Goal: Task Accomplishment & Management: Manage account settings

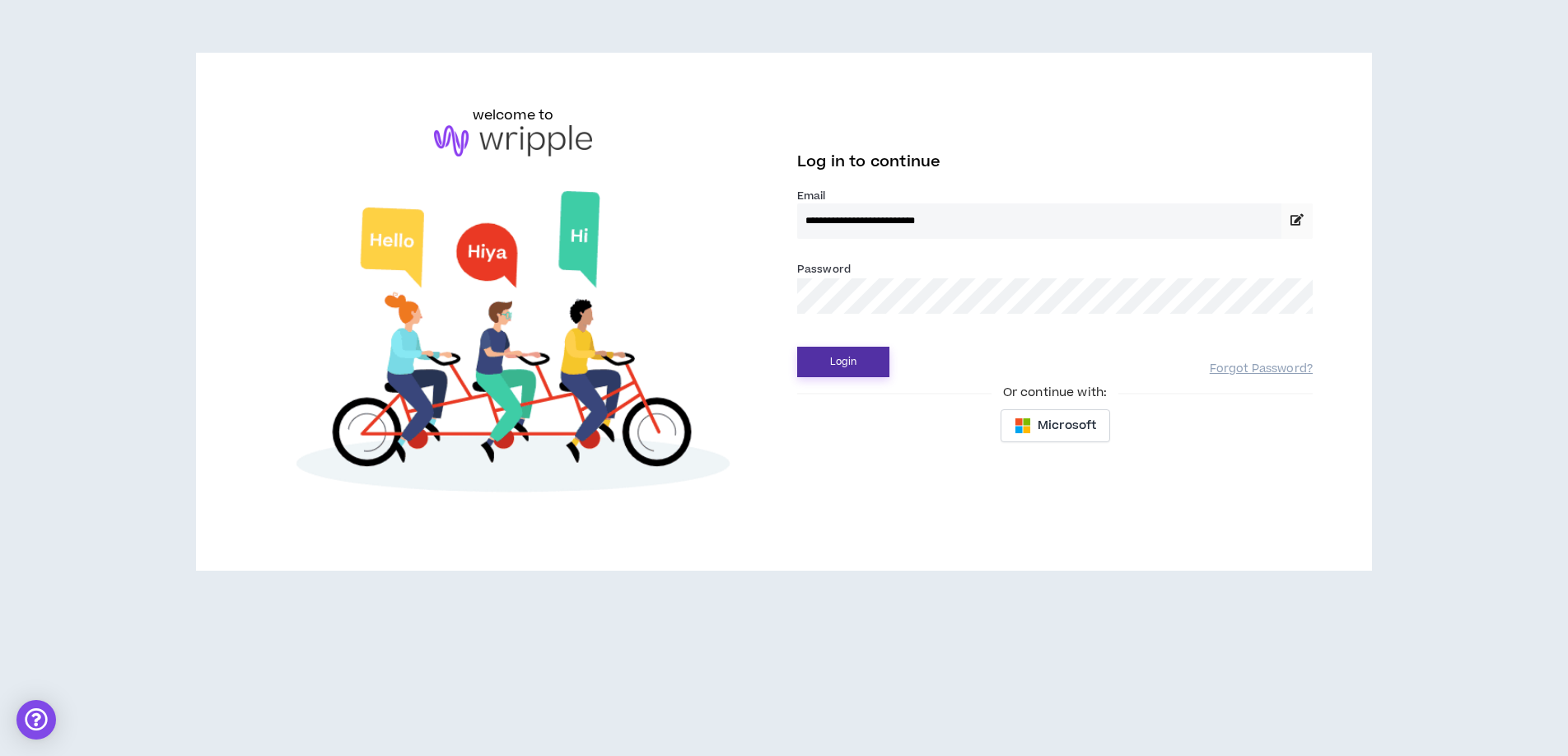
click at [846, 346] on button "Login" at bounding box center [843, 362] width 93 height 31
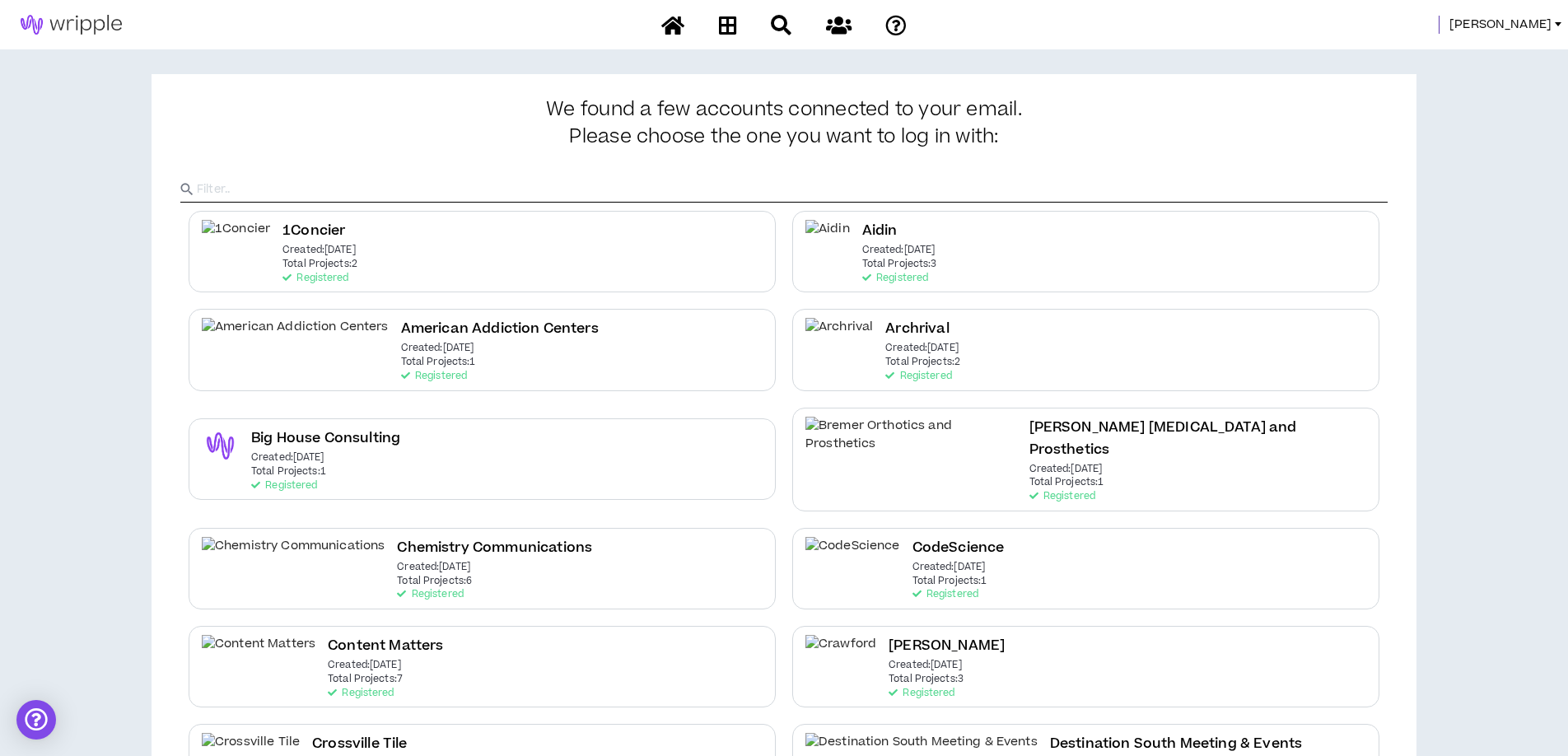
drag, startPoint x: 1541, startPoint y: 35, endPoint x: 1540, endPoint y: 27, distance: 8.1
click at [1541, 35] on div "[PERSON_NAME]" at bounding box center [784, 25] width 1568 height 50
click at [1537, 24] on span "[PERSON_NAME]" at bounding box center [1500, 24] width 102 height 18
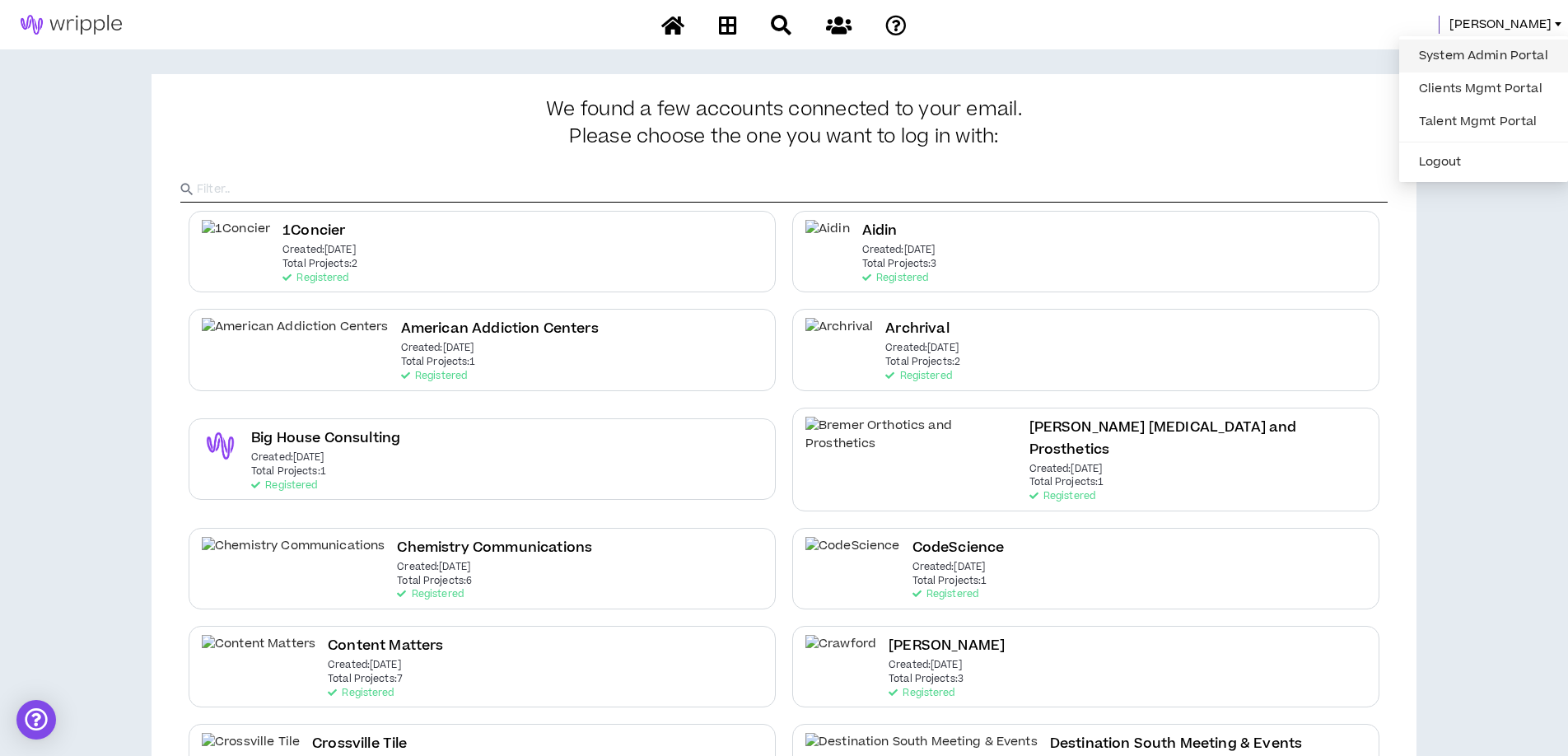
click at [1466, 57] on link "System Admin Portal" at bounding box center [1484, 56] width 149 height 25
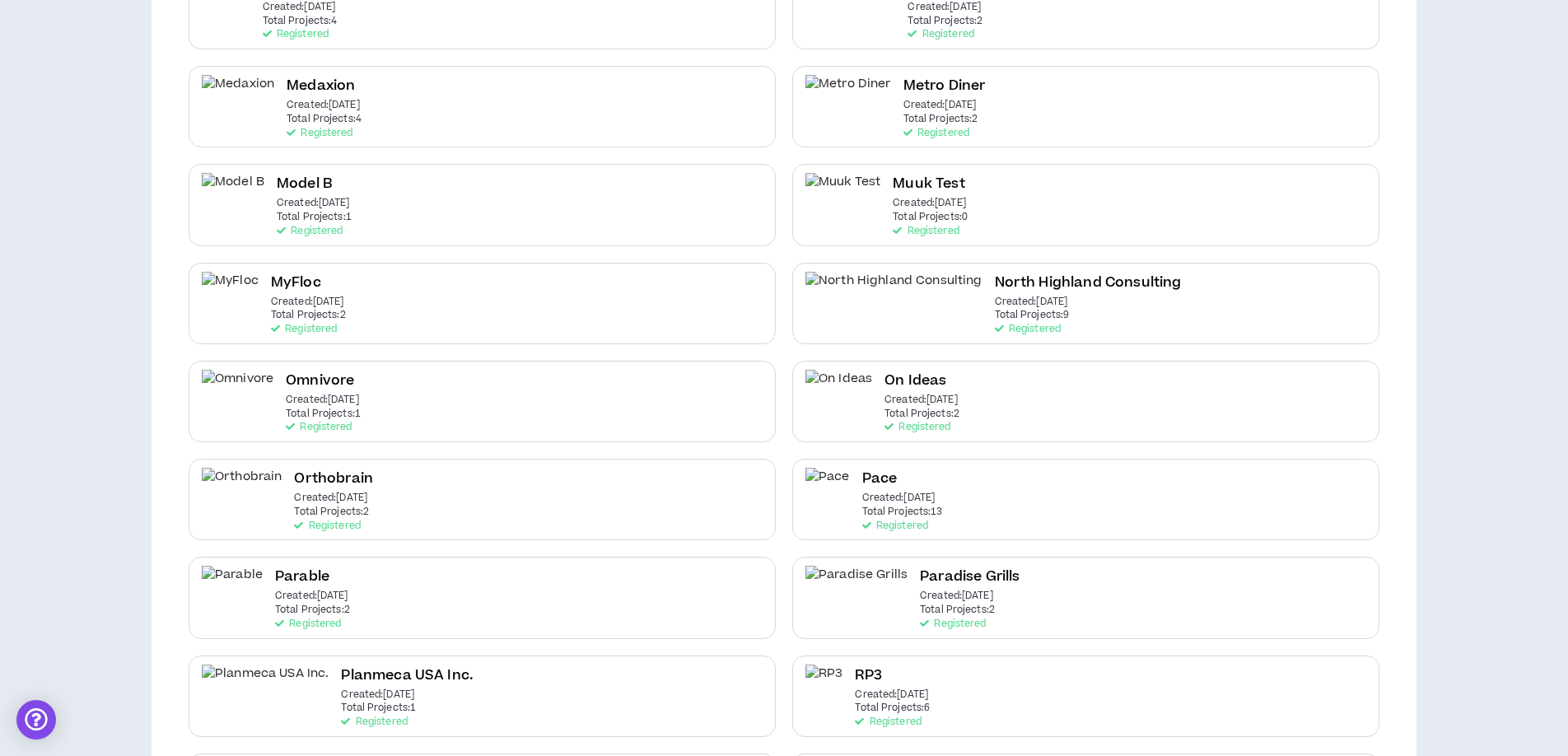
scroll to position [1746, 0]
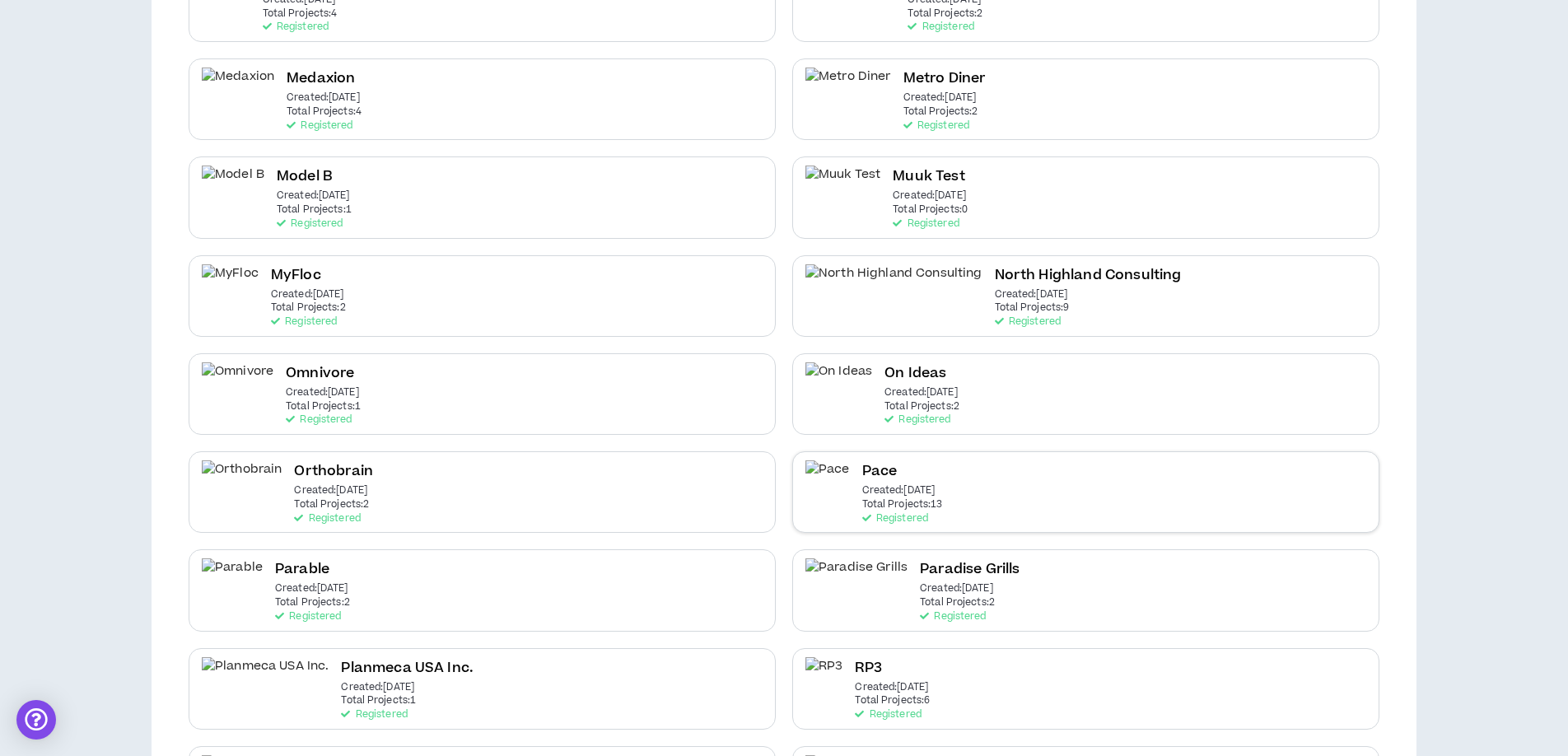
click at [925, 499] on p "Total Projects: 13" at bounding box center [902, 505] width 81 height 11
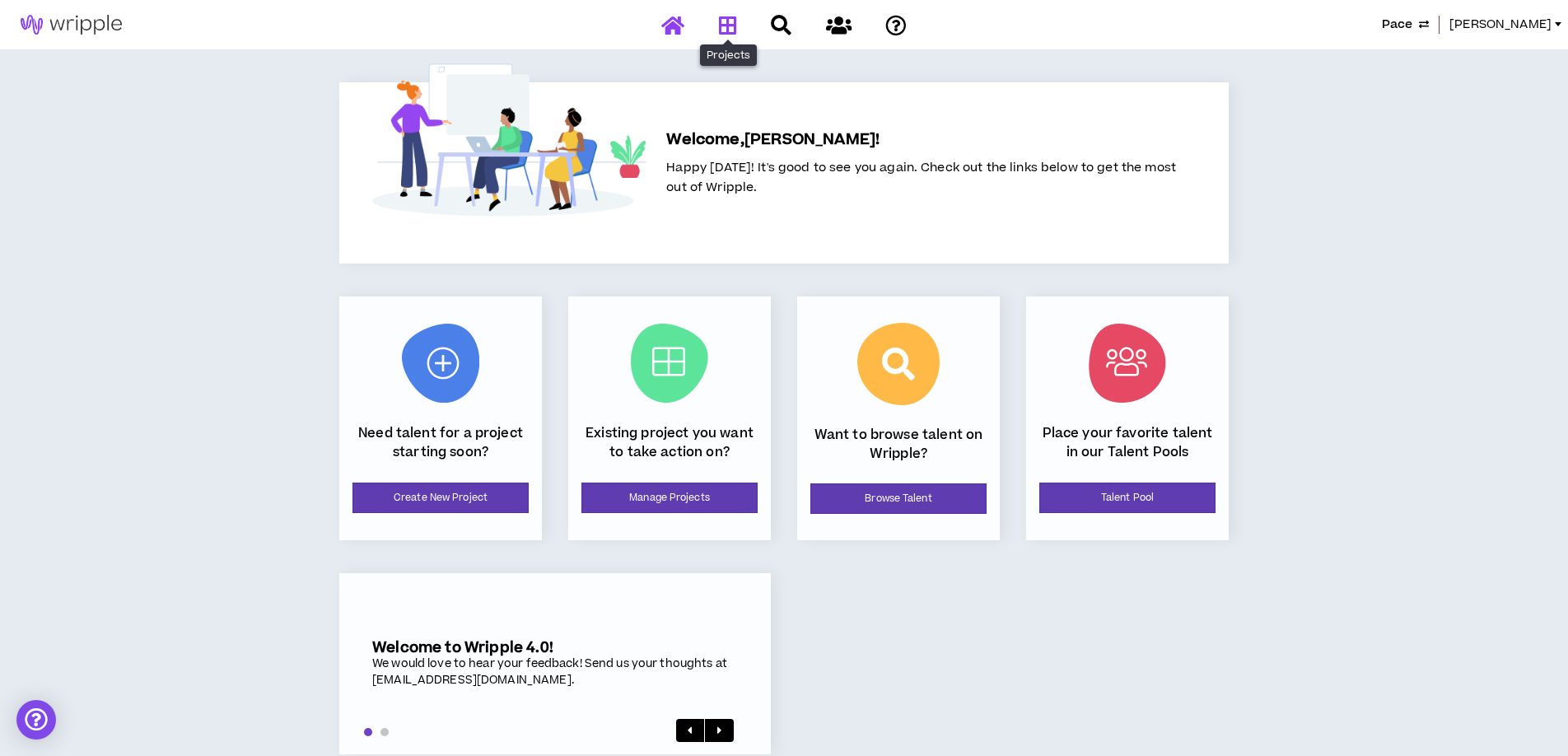
click at [725, 24] on icon at bounding box center [728, 26] width 18 height 21
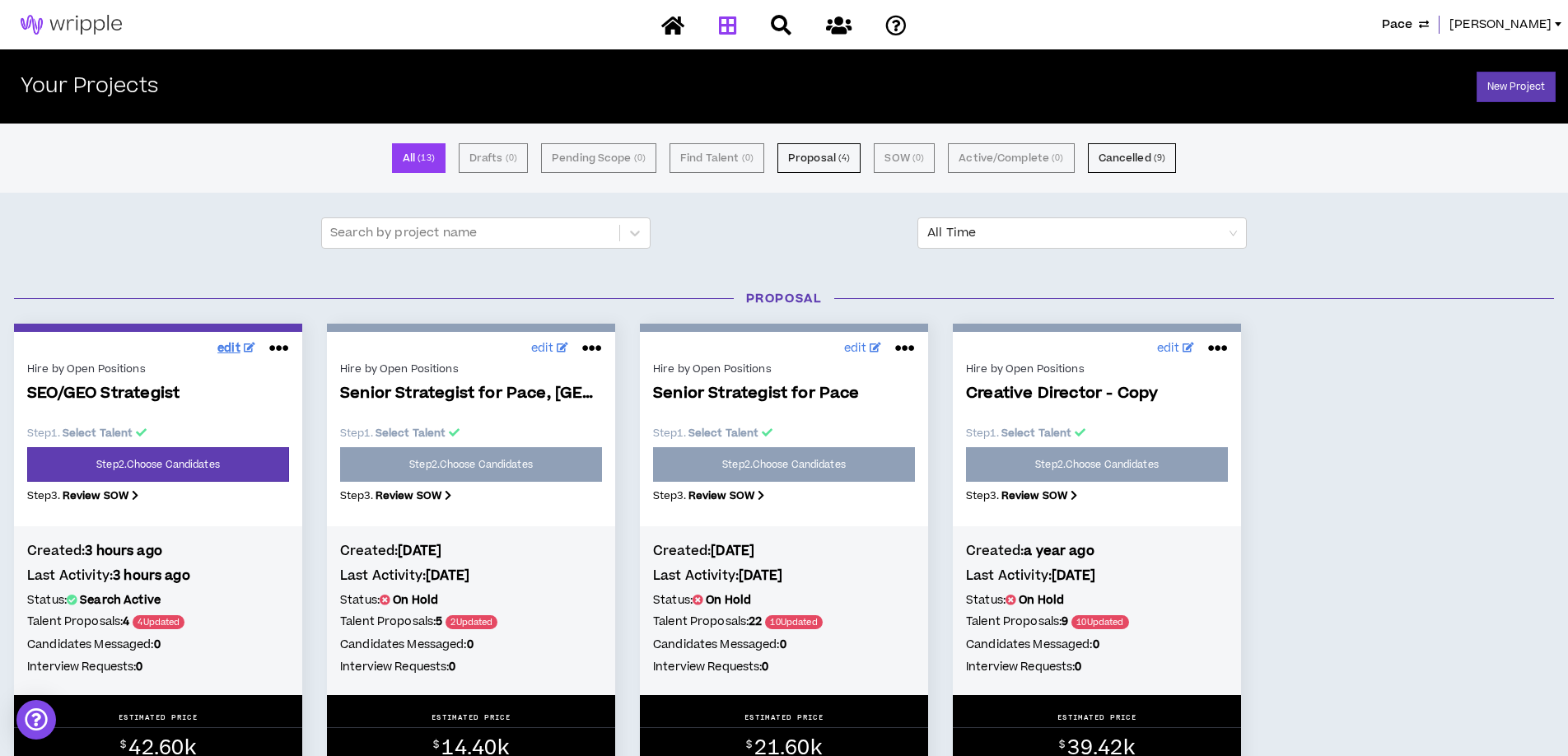
click at [226, 349] on span "edit" at bounding box center [229, 348] width 23 height 17
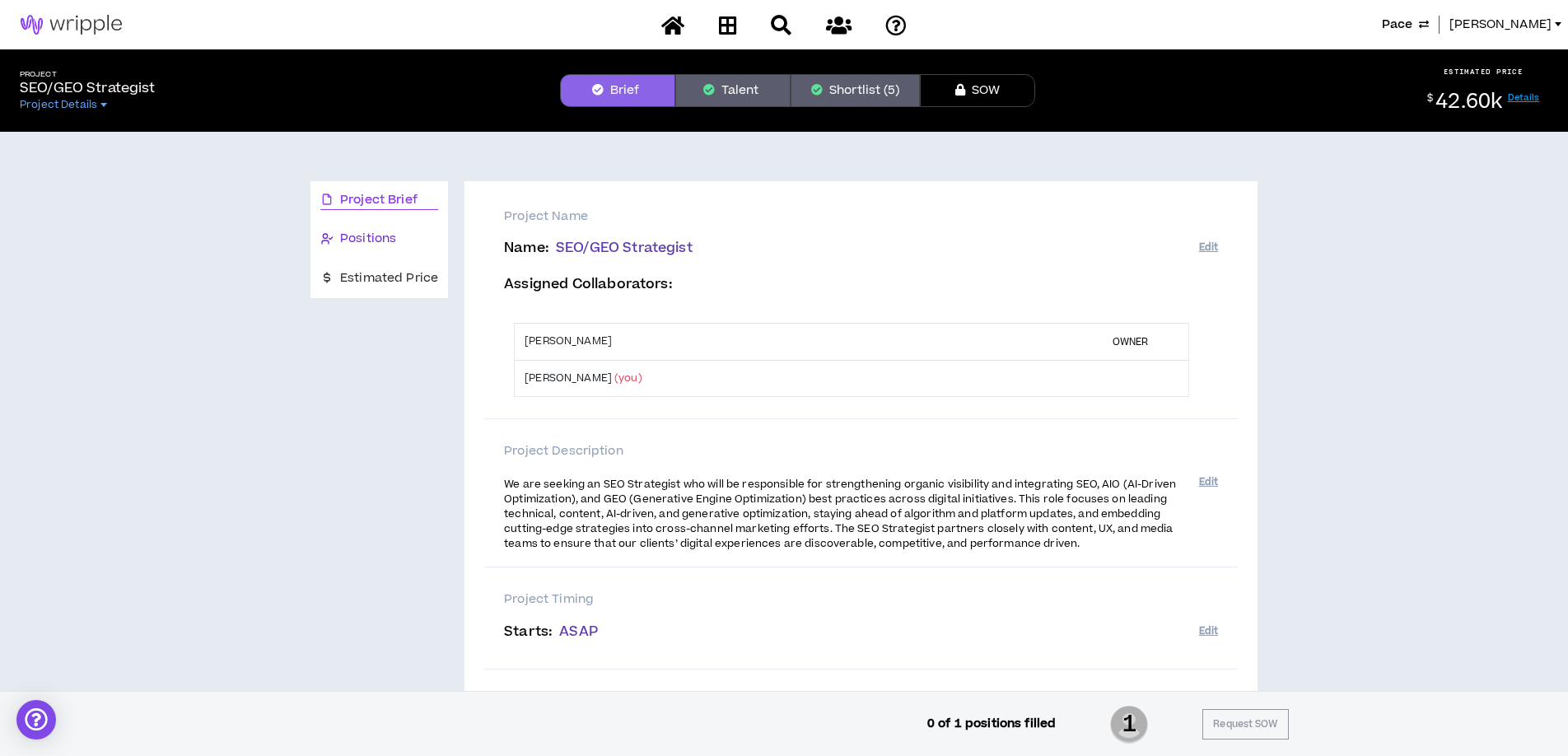
click at [374, 237] on span "Positions" at bounding box center [368, 239] width 56 height 18
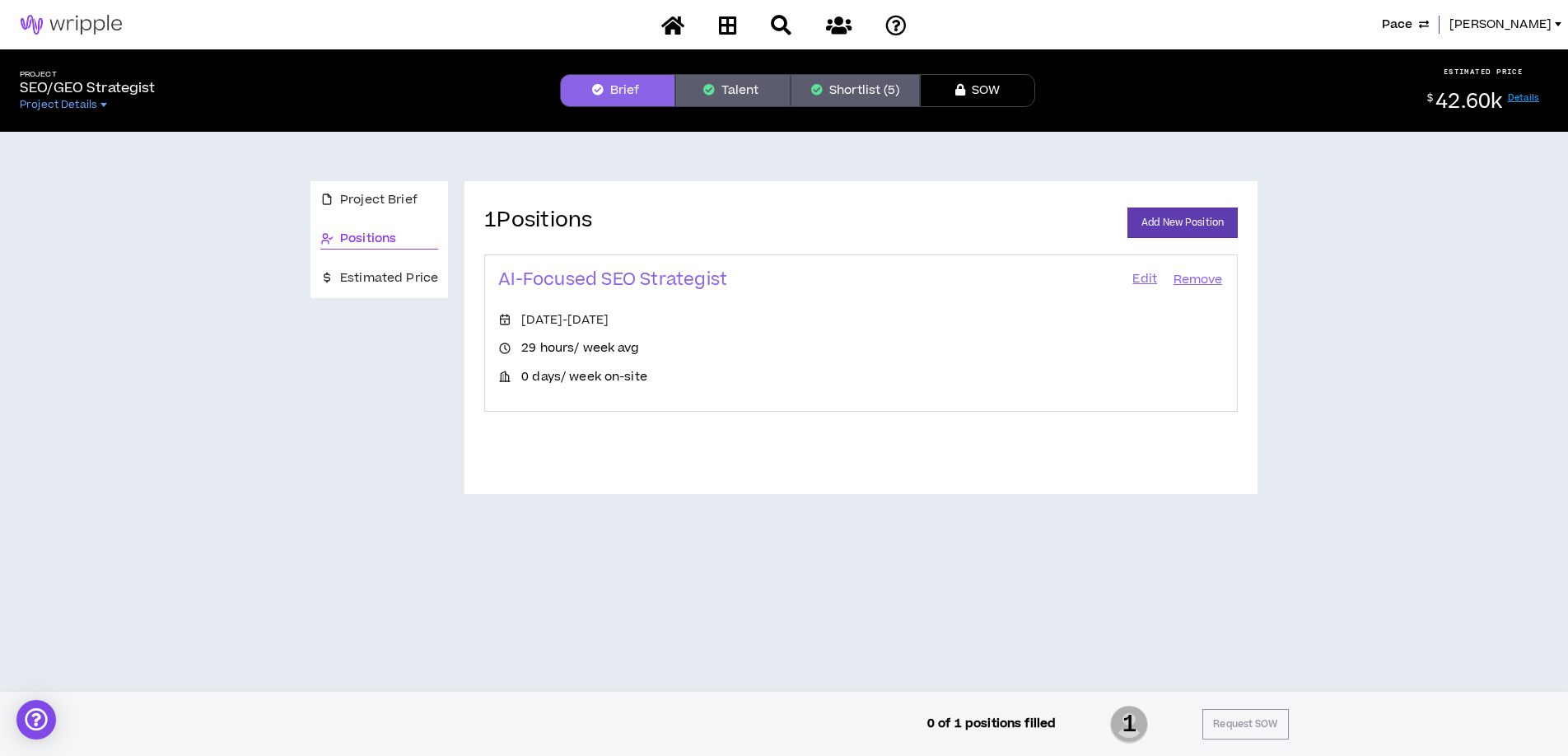
click at [1144, 275] on link "Edit" at bounding box center [1144, 280] width 28 height 23
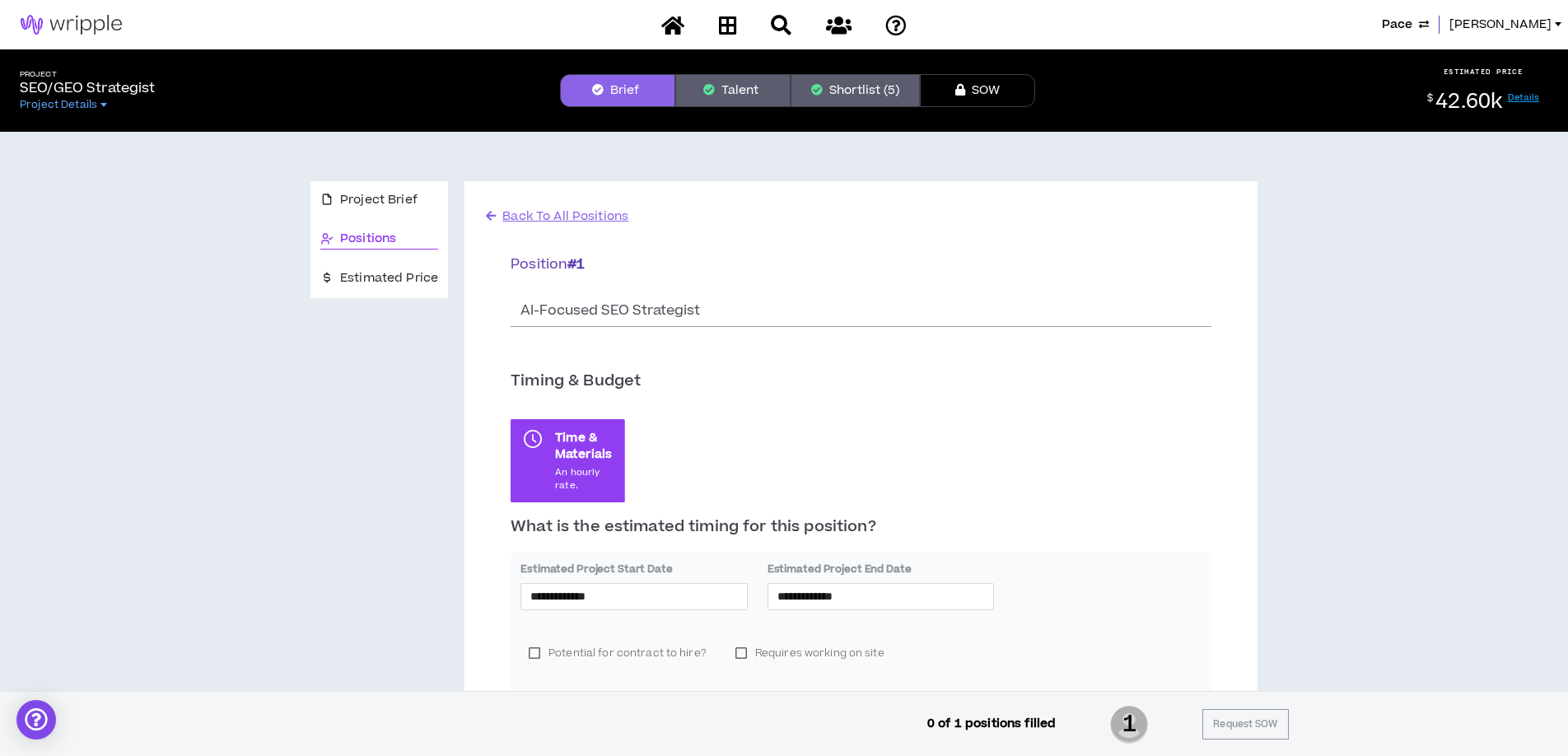
click at [734, 92] on button "Talent" at bounding box center [732, 91] width 116 height 33
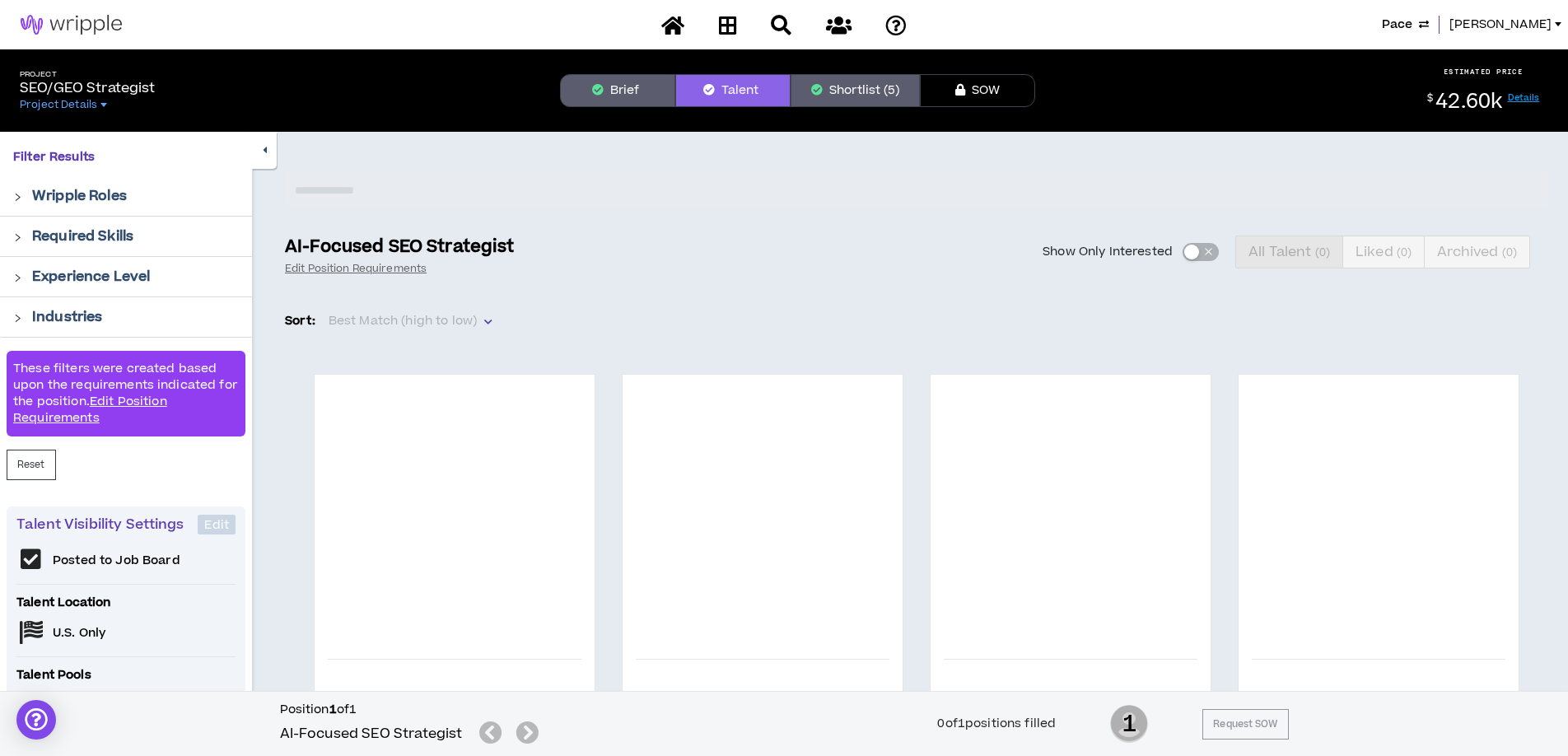
click at [856, 84] on button "Shortlist (5)" at bounding box center [855, 91] width 129 height 33
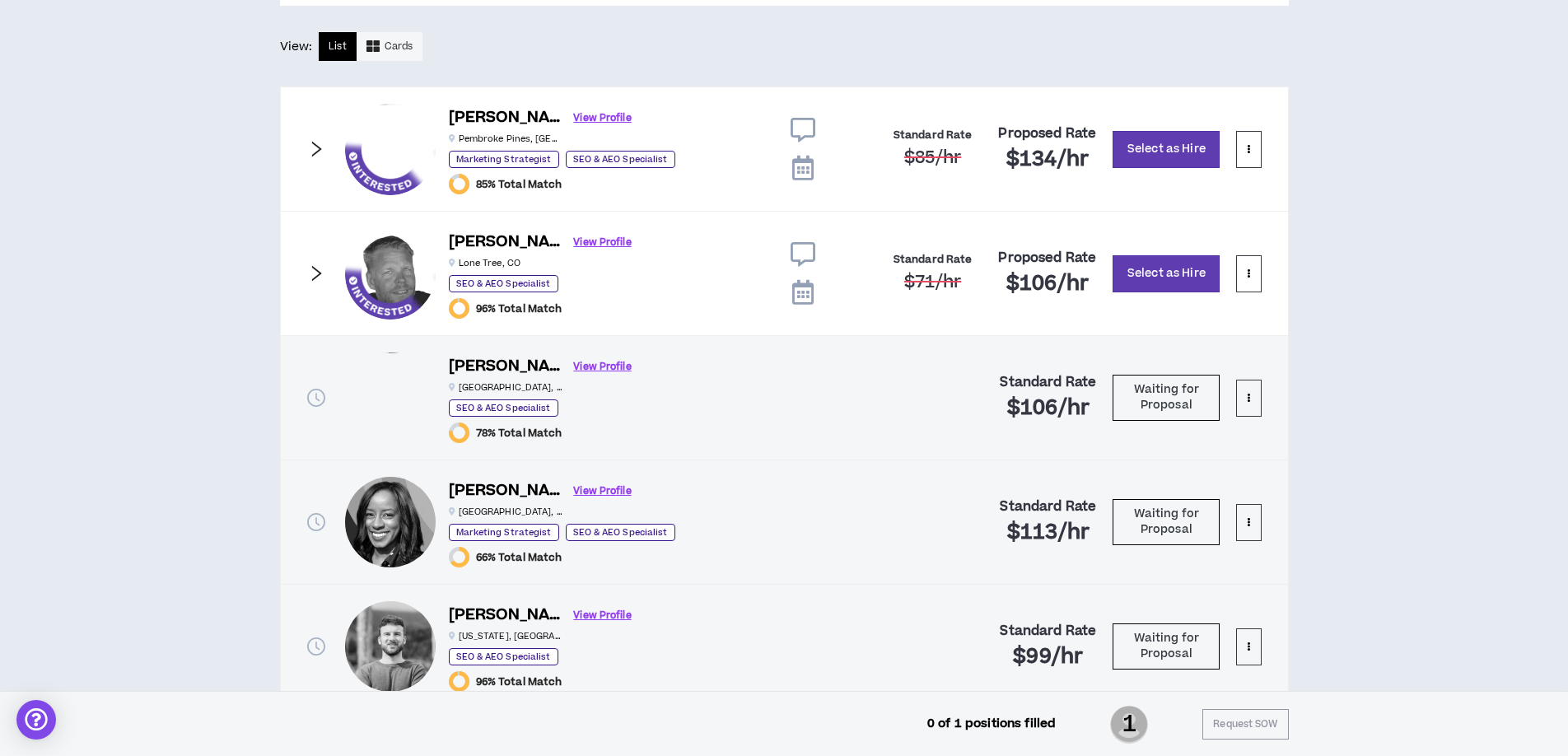
scroll to position [930, 0]
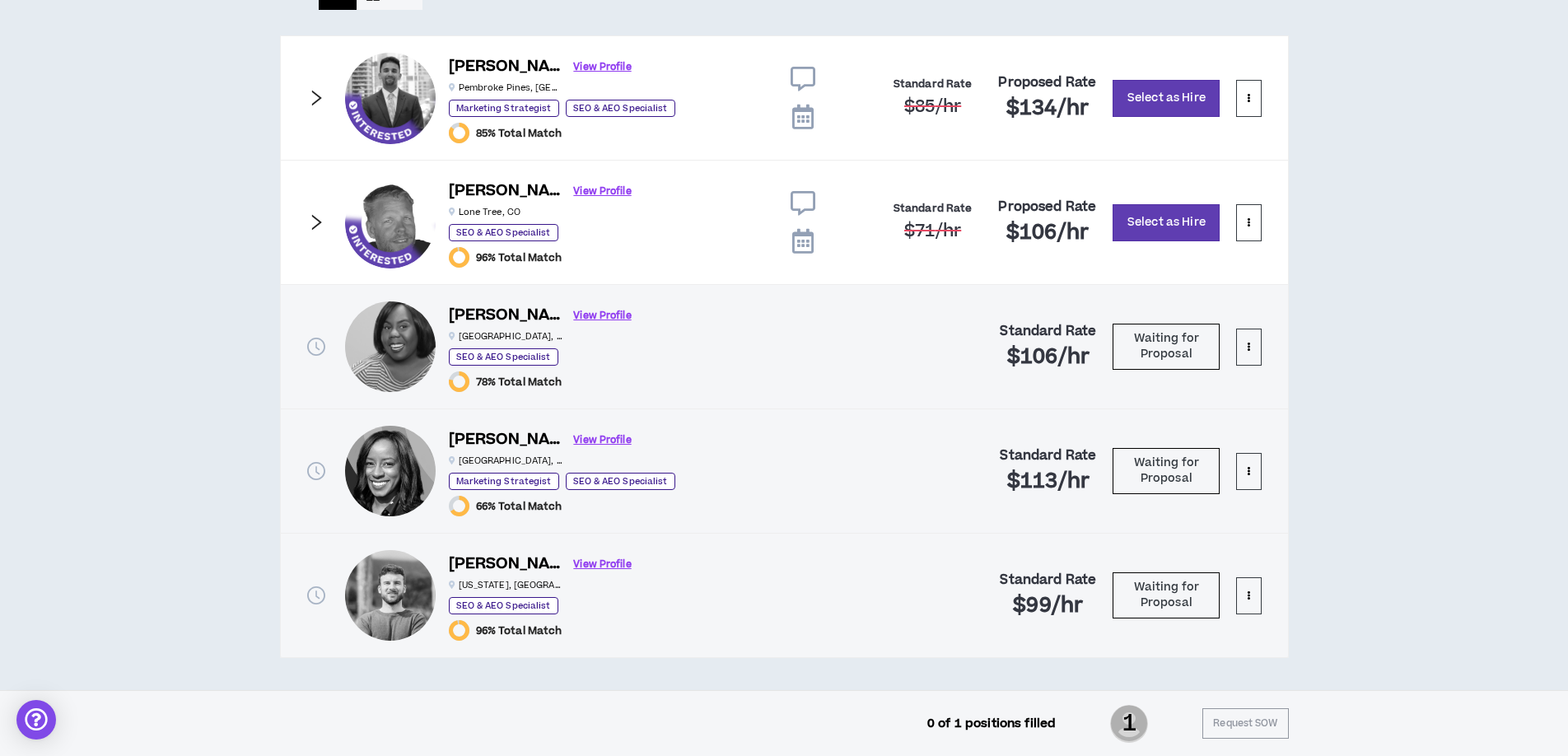
click at [317, 594] on icon "clock-circle" at bounding box center [316, 595] width 18 height 18
click at [574, 565] on link "View Profile" at bounding box center [603, 564] width 57 height 29
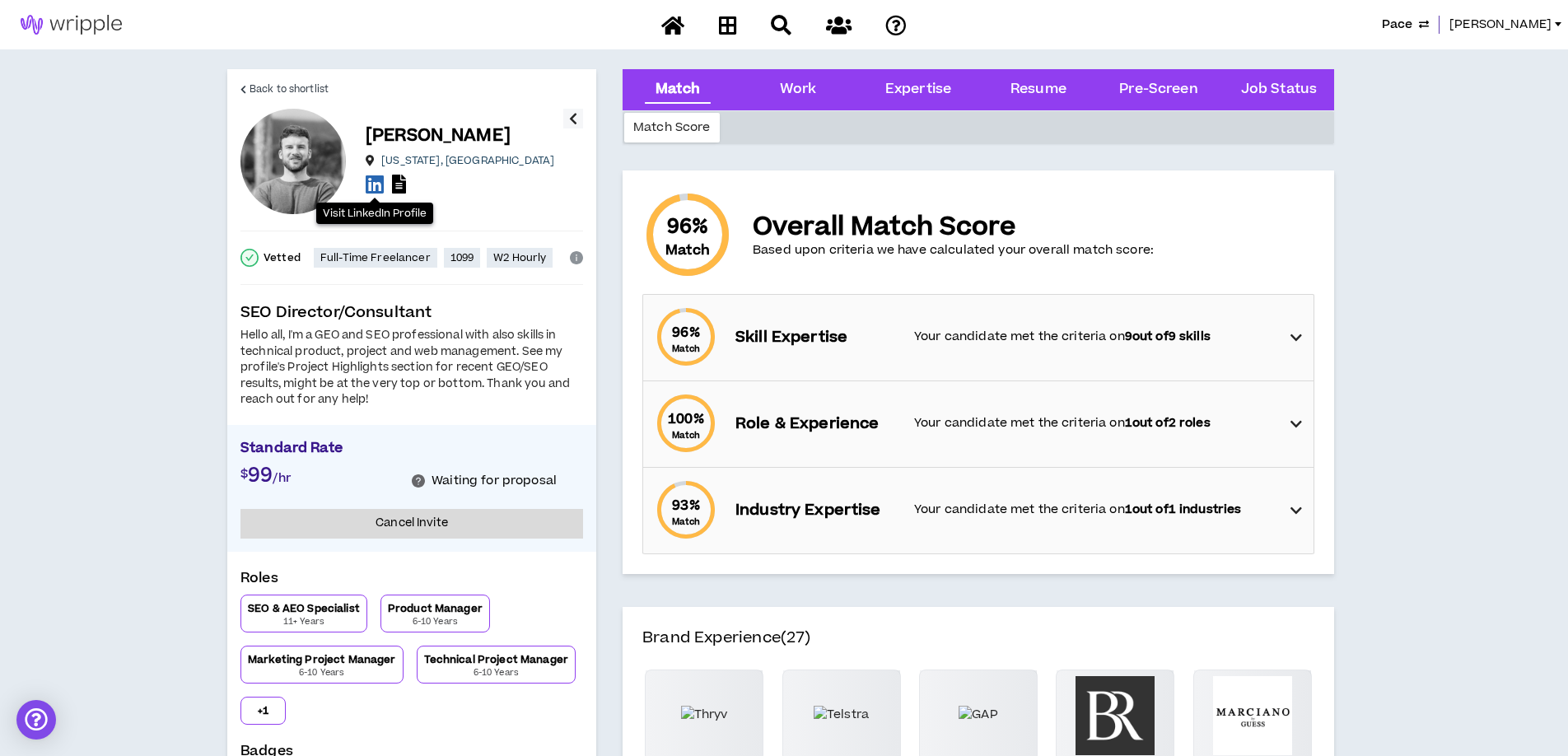
click at [371, 183] on icon at bounding box center [374, 184] width 18 height 21
click at [401, 182] on icon at bounding box center [399, 184] width 14 height 19
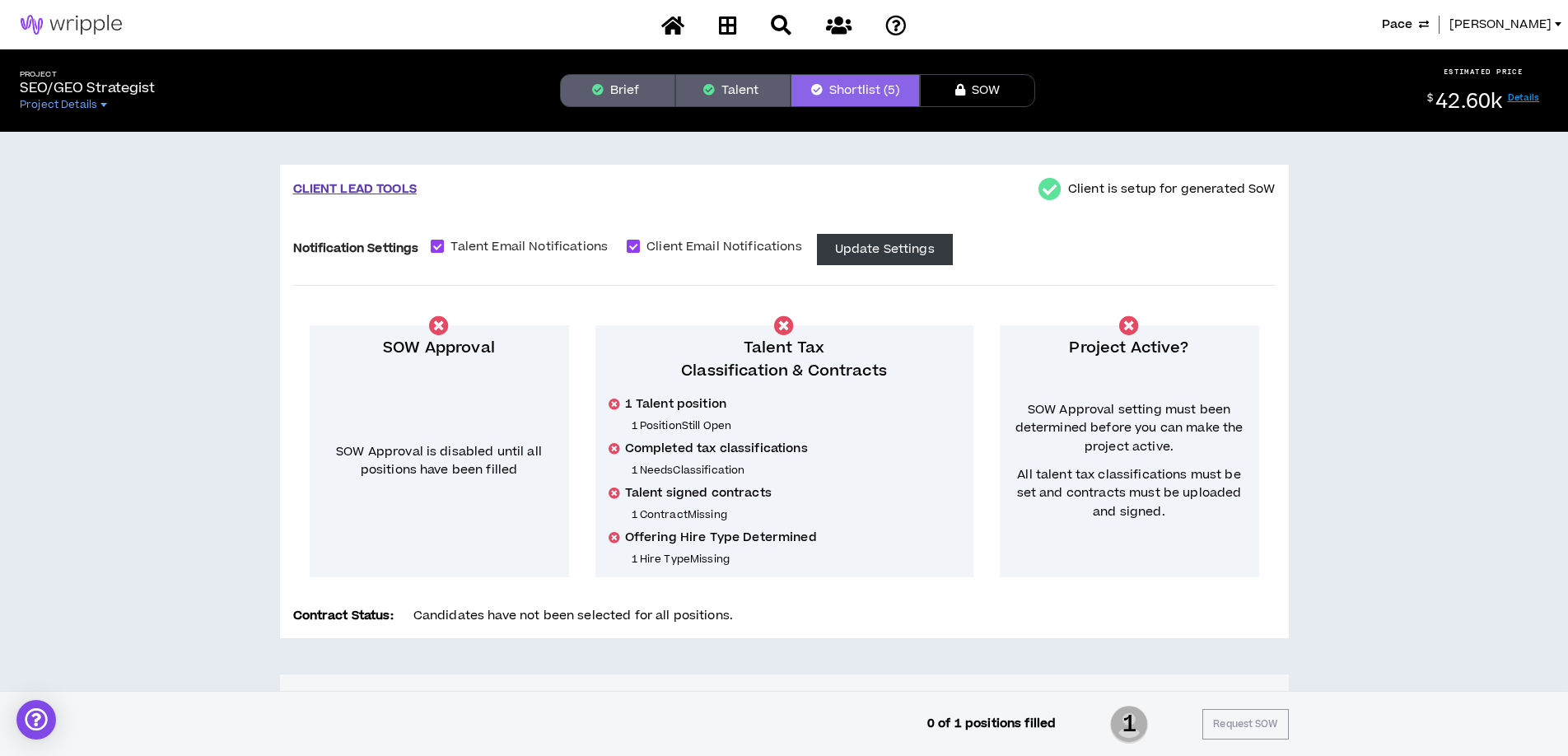
click at [617, 93] on button "Brief" at bounding box center [618, 91] width 116 height 33
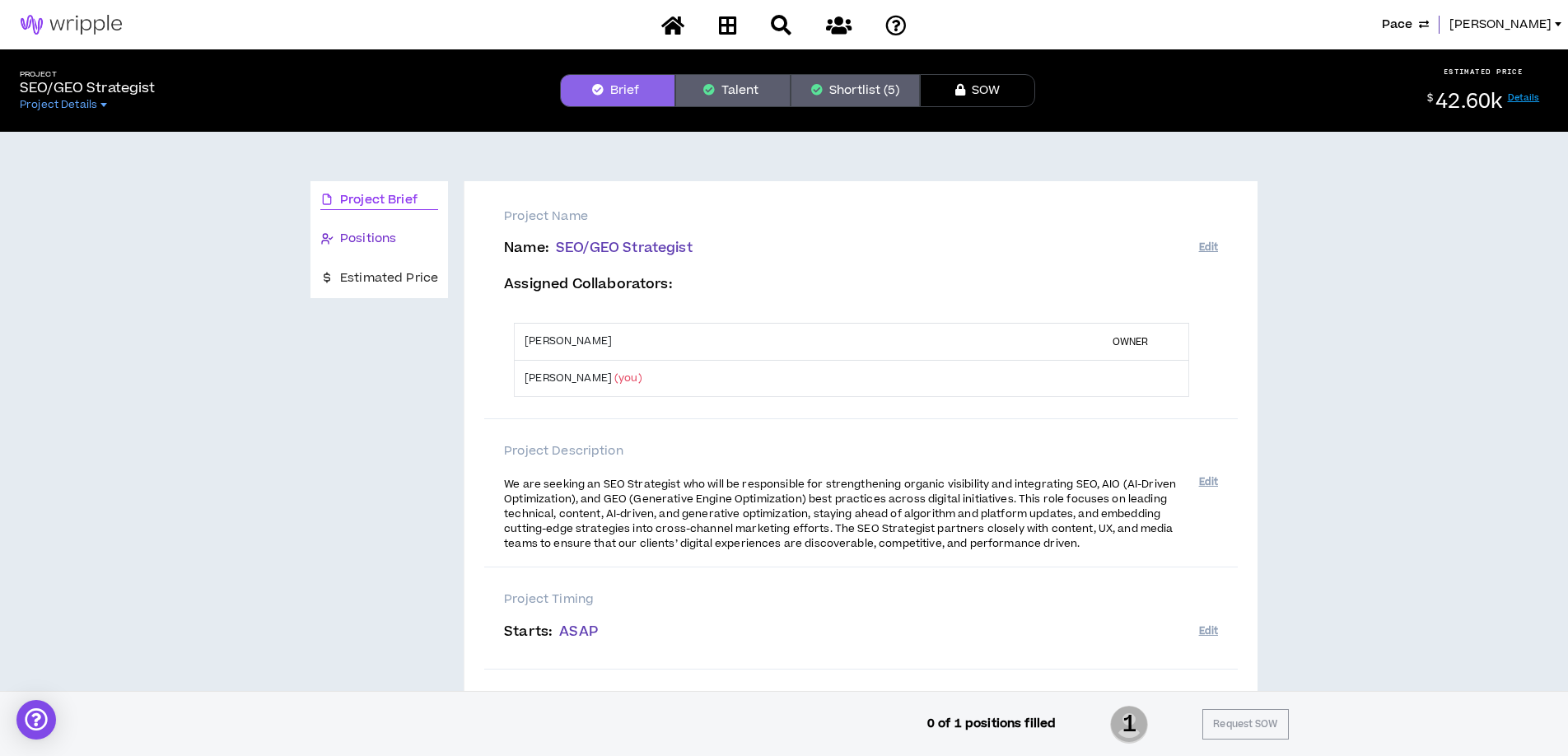
click at [383, 237] on span "Positions" at bounding box center [368, 239] width 56 height 18
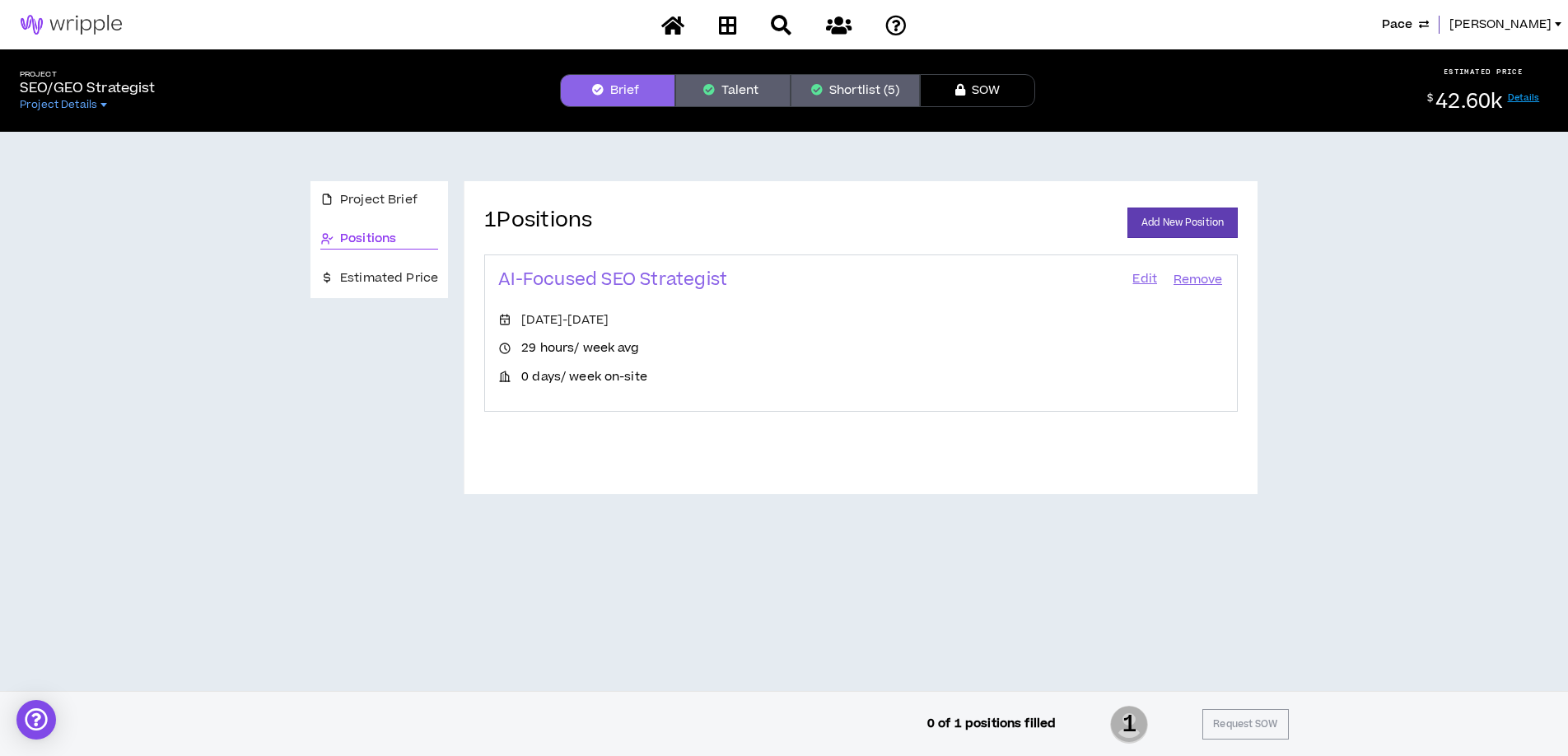
click at [1139, 278] on link "Edit" at bounding box center [1144, 280] width 28 height 23
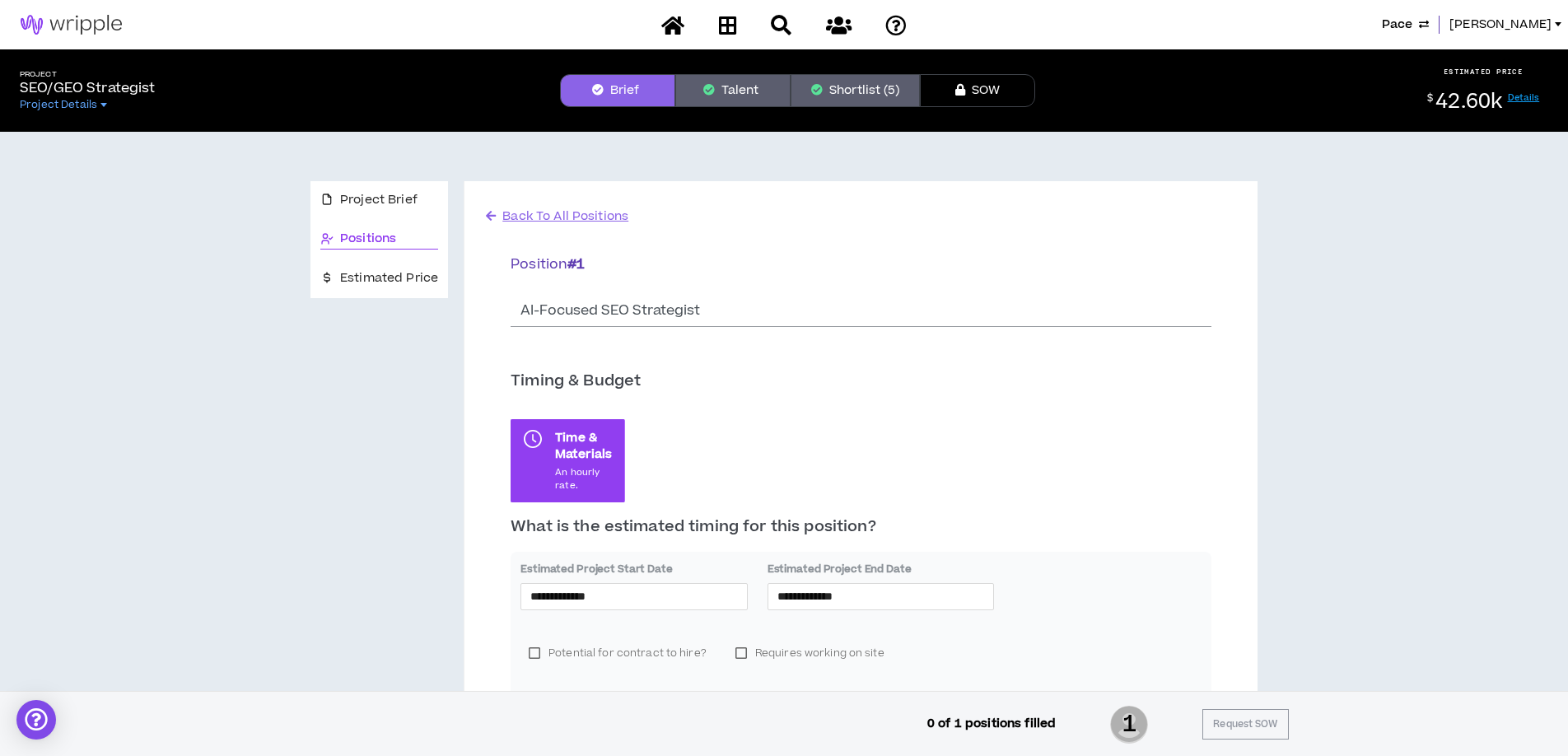
click at [855, 81] on button "Shortlist (5)" at bounding box center [855, 91] width 129 height 33
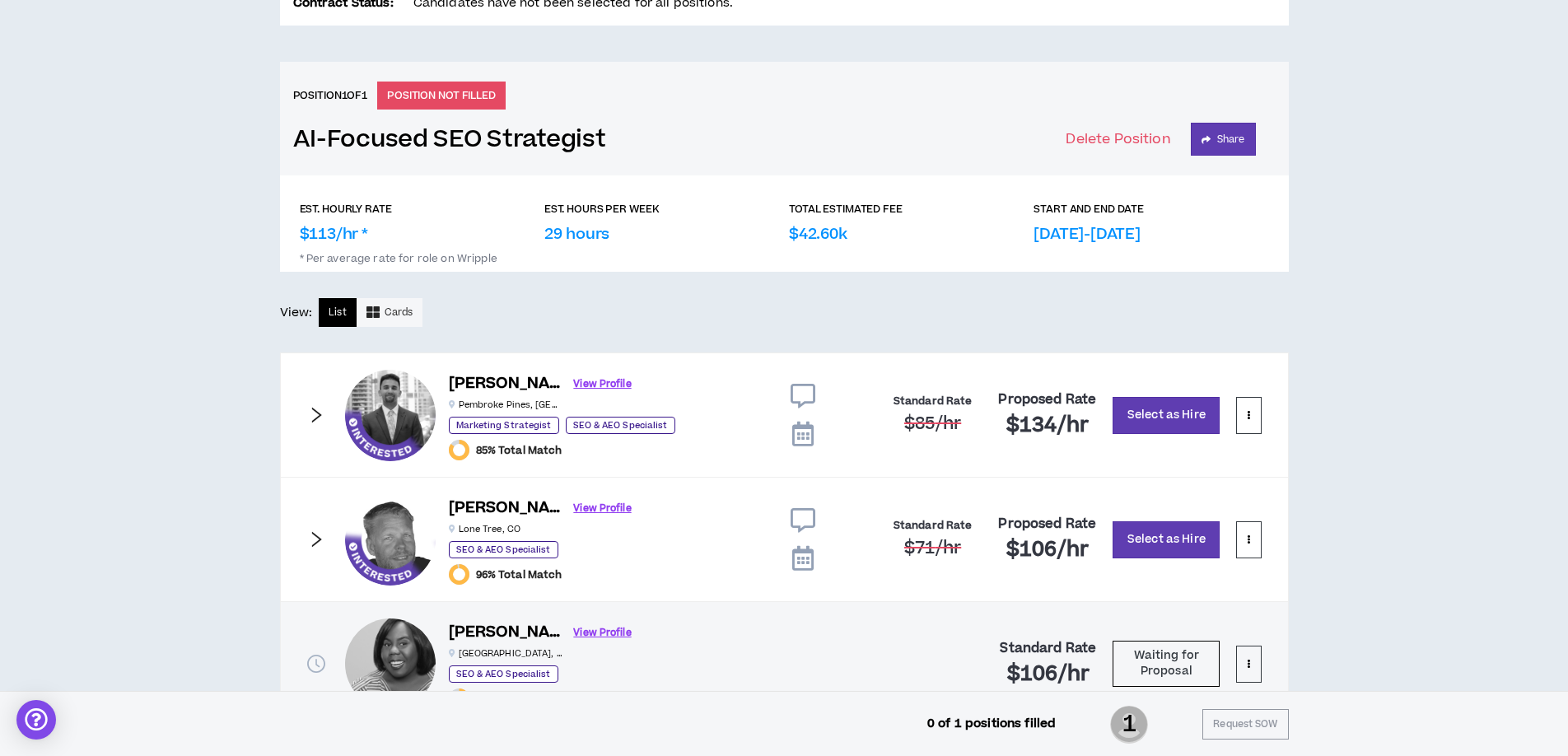
scroll to position [619, 0]
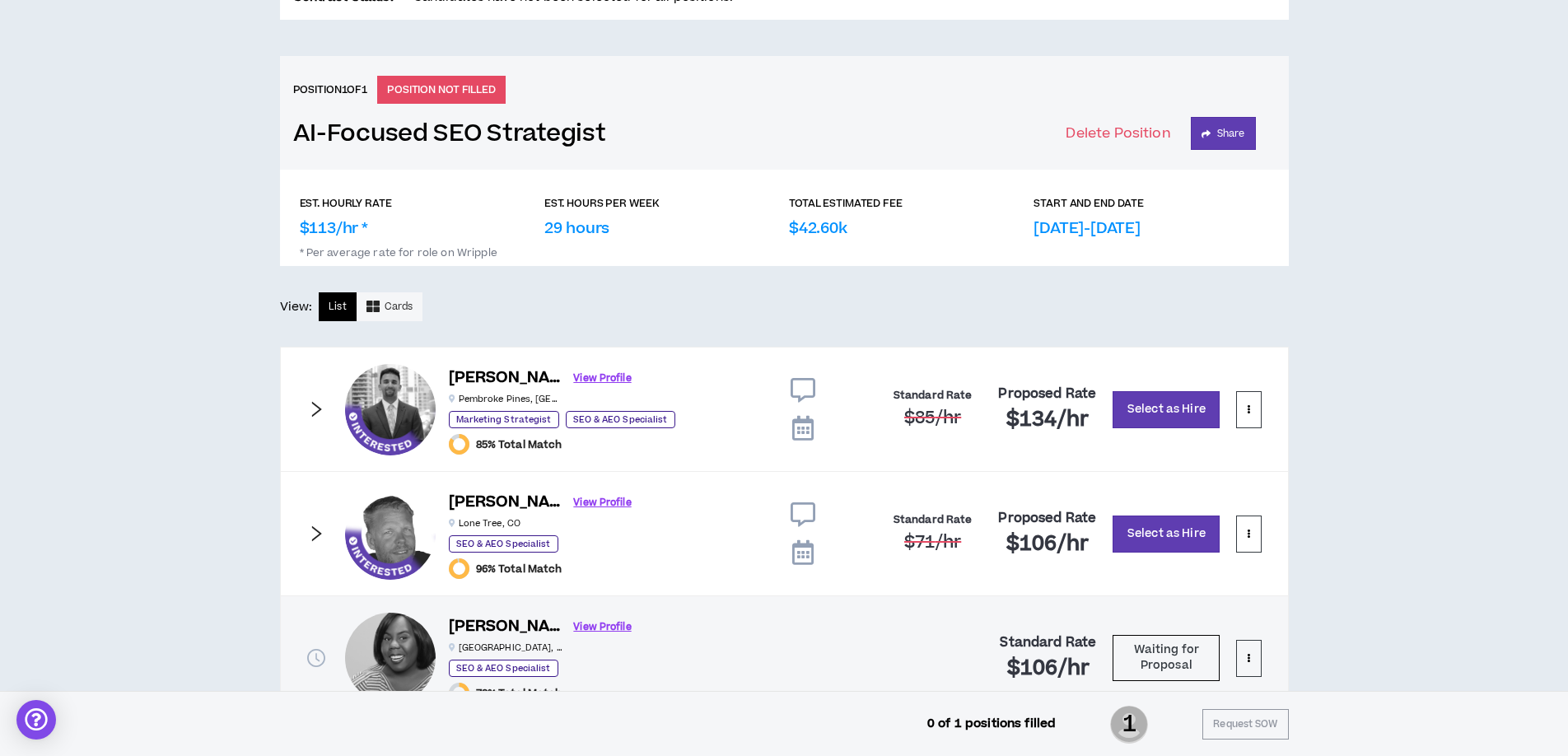
click at [314, 410] on icon "right" at bounding box center [316, 409] width 18 height 18
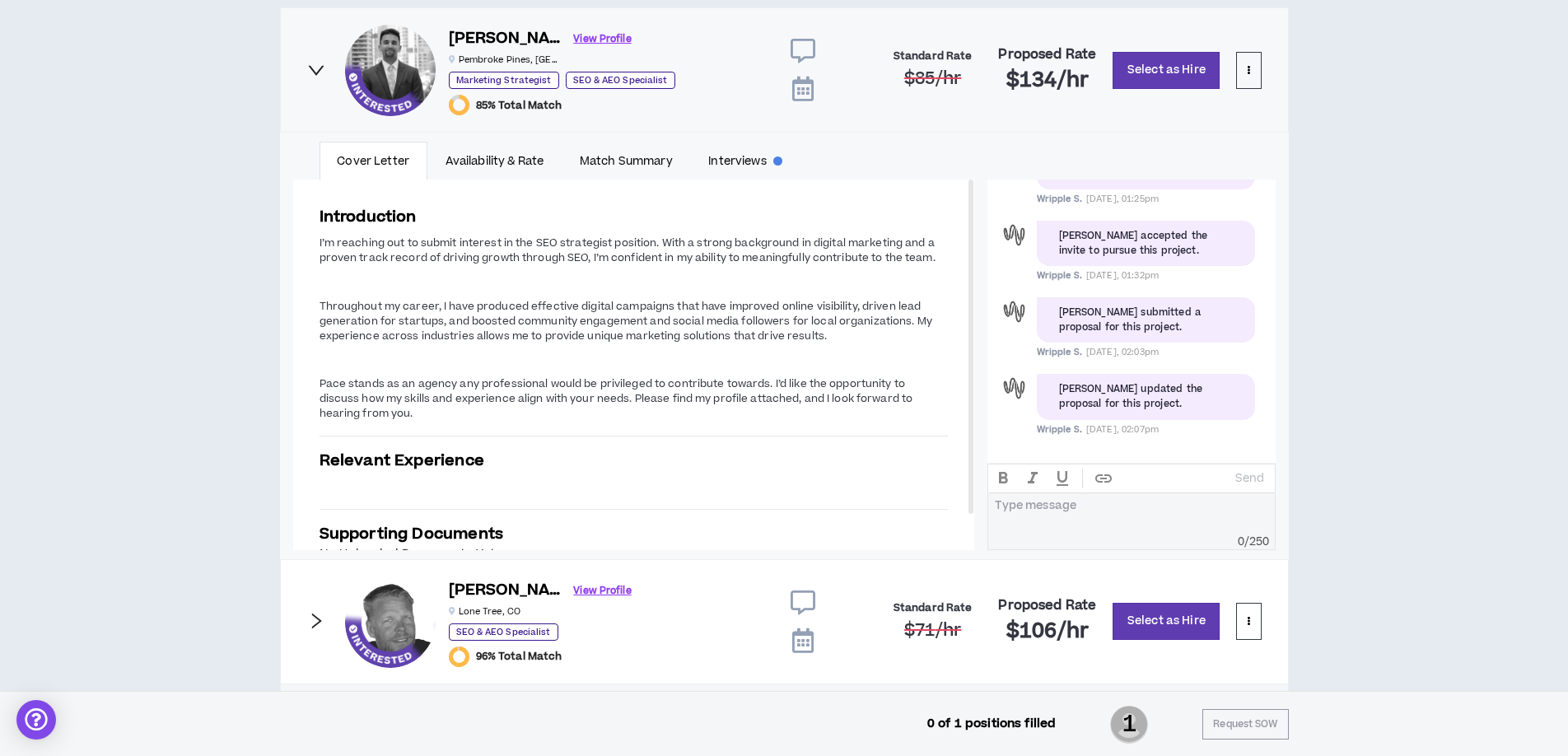
scroll to position [981, 0]
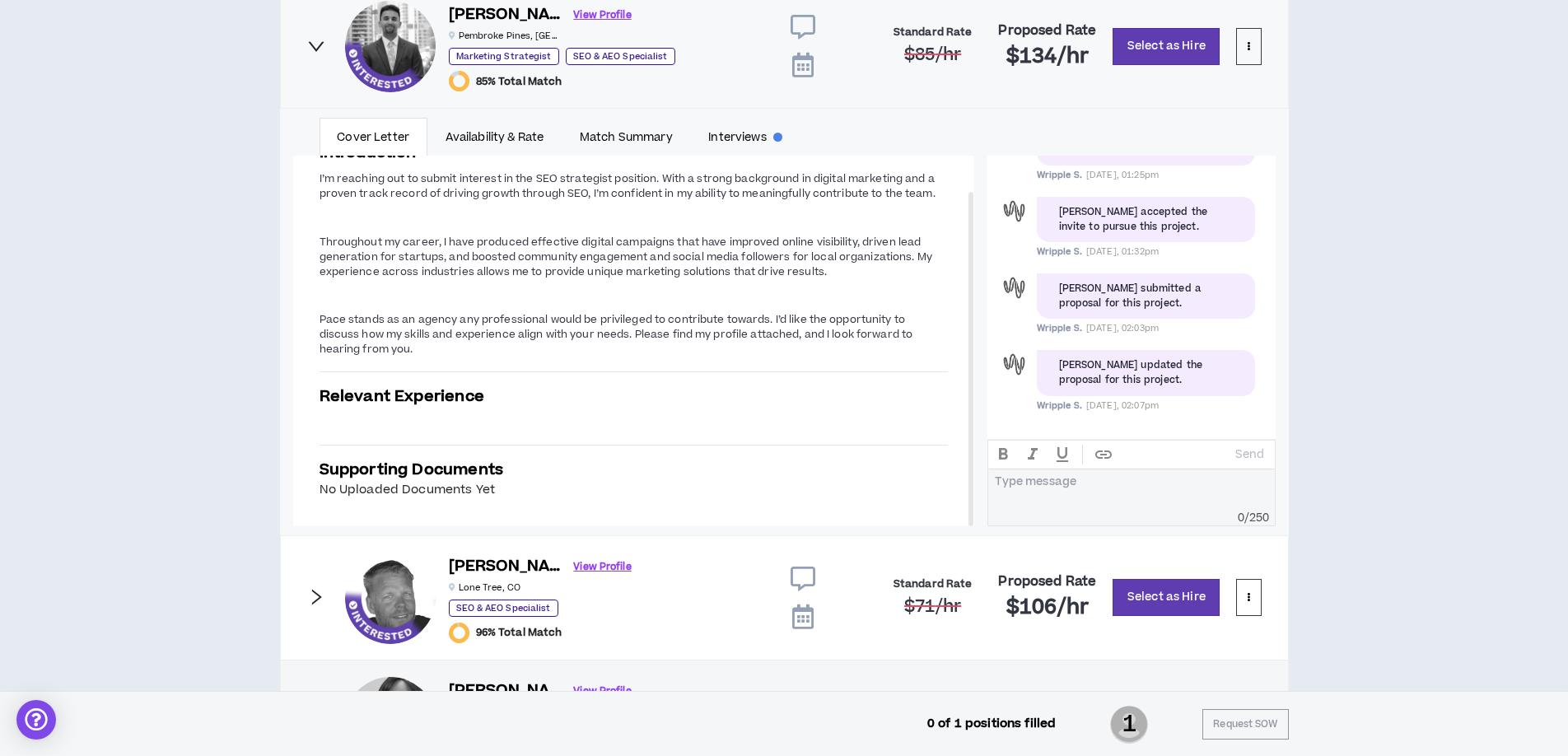
click at [313, 48] on icon "right" at bounding box center [316, 46] width 15 height 10
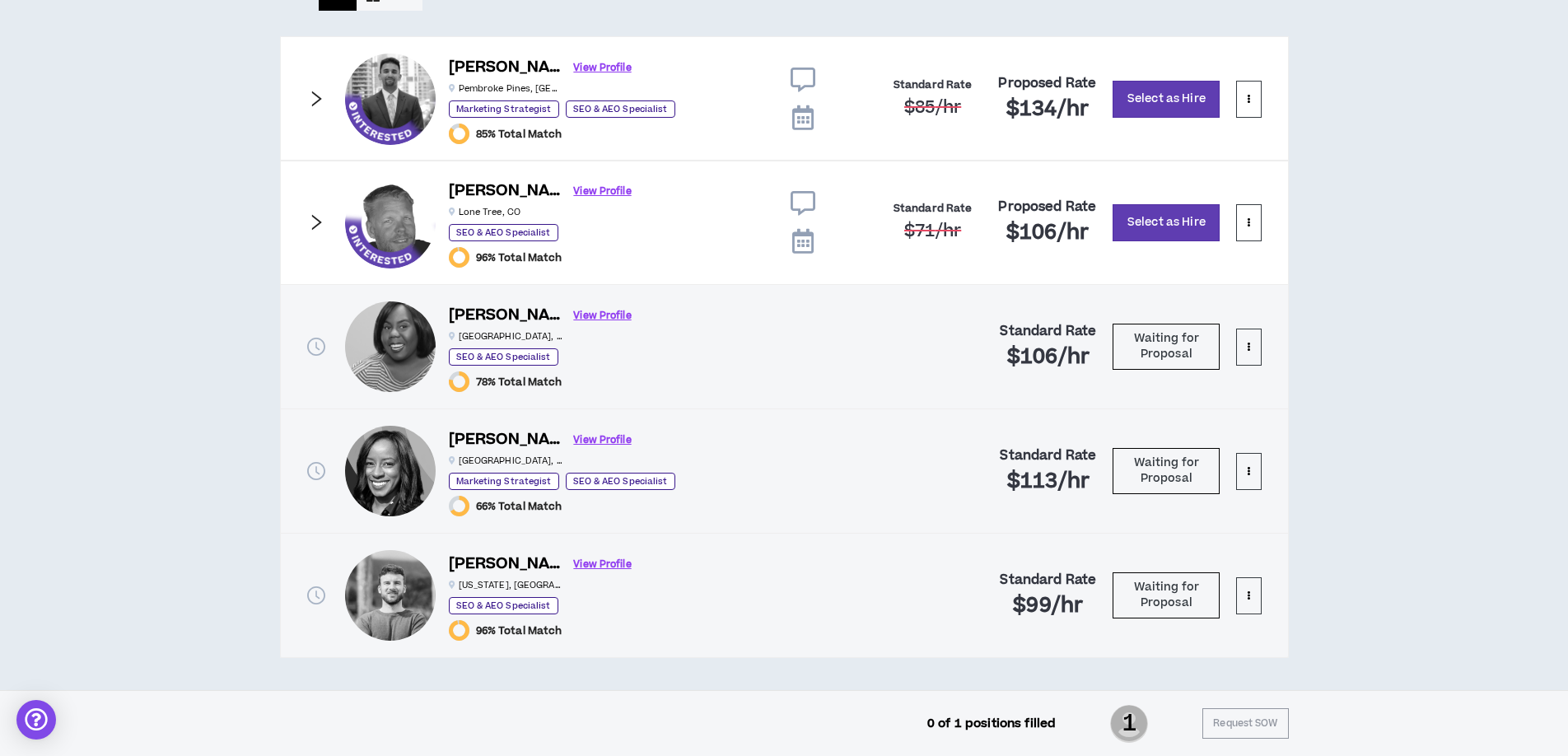
scroll to position [930, 0]
click at [315, 222] on icon "right" at bounding box center [316, 221] width 18 height 18
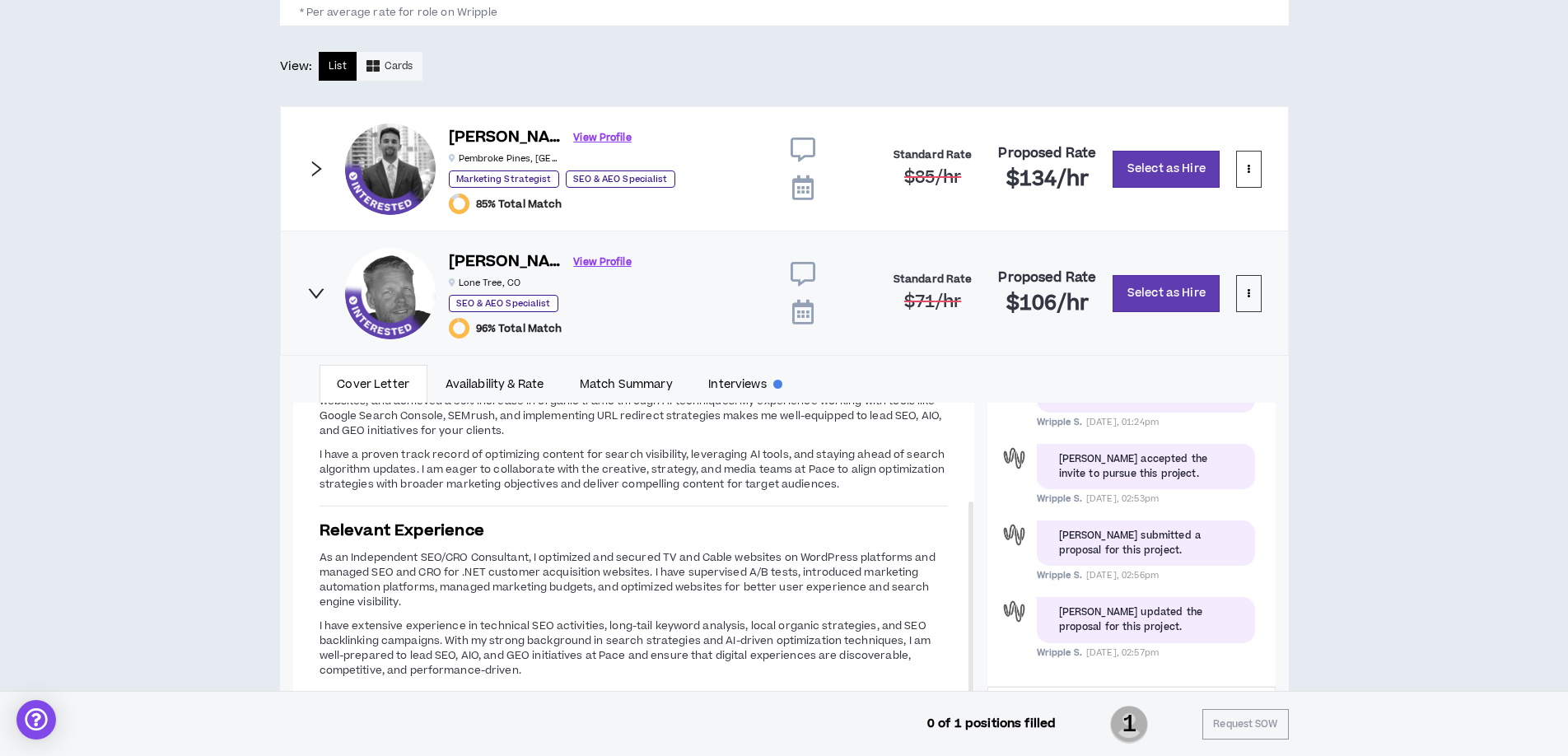
scroll to position [857, 0]
click at [315, 297] on icon "right" at bounding box center [316, 295] width 15 height 10
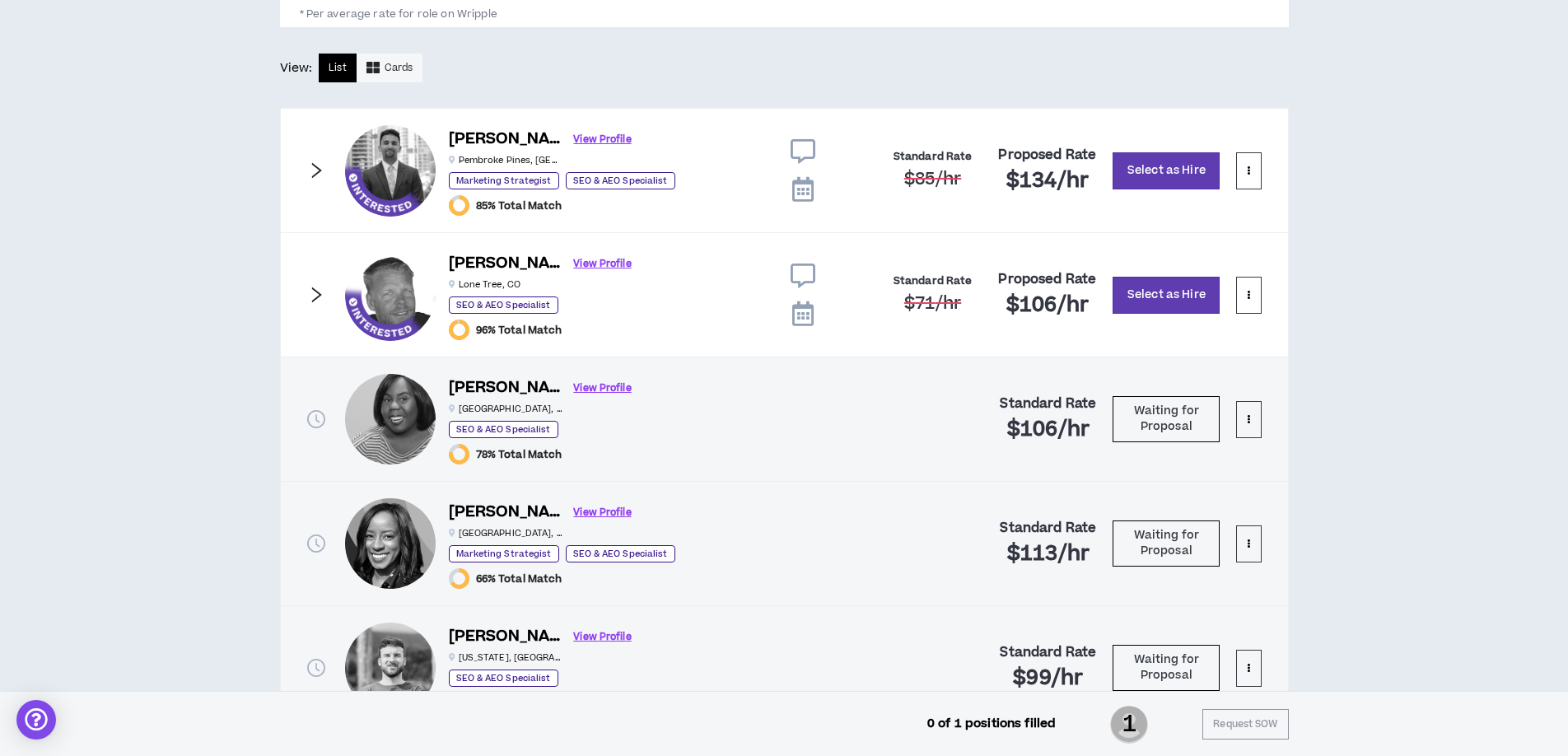
click at [219, 274] on div "CLIENT LEAD TOOLS Client is setup for generated SoW Notification Settings Talen…" at bounding box center [784, 18] width 1568 height 1488
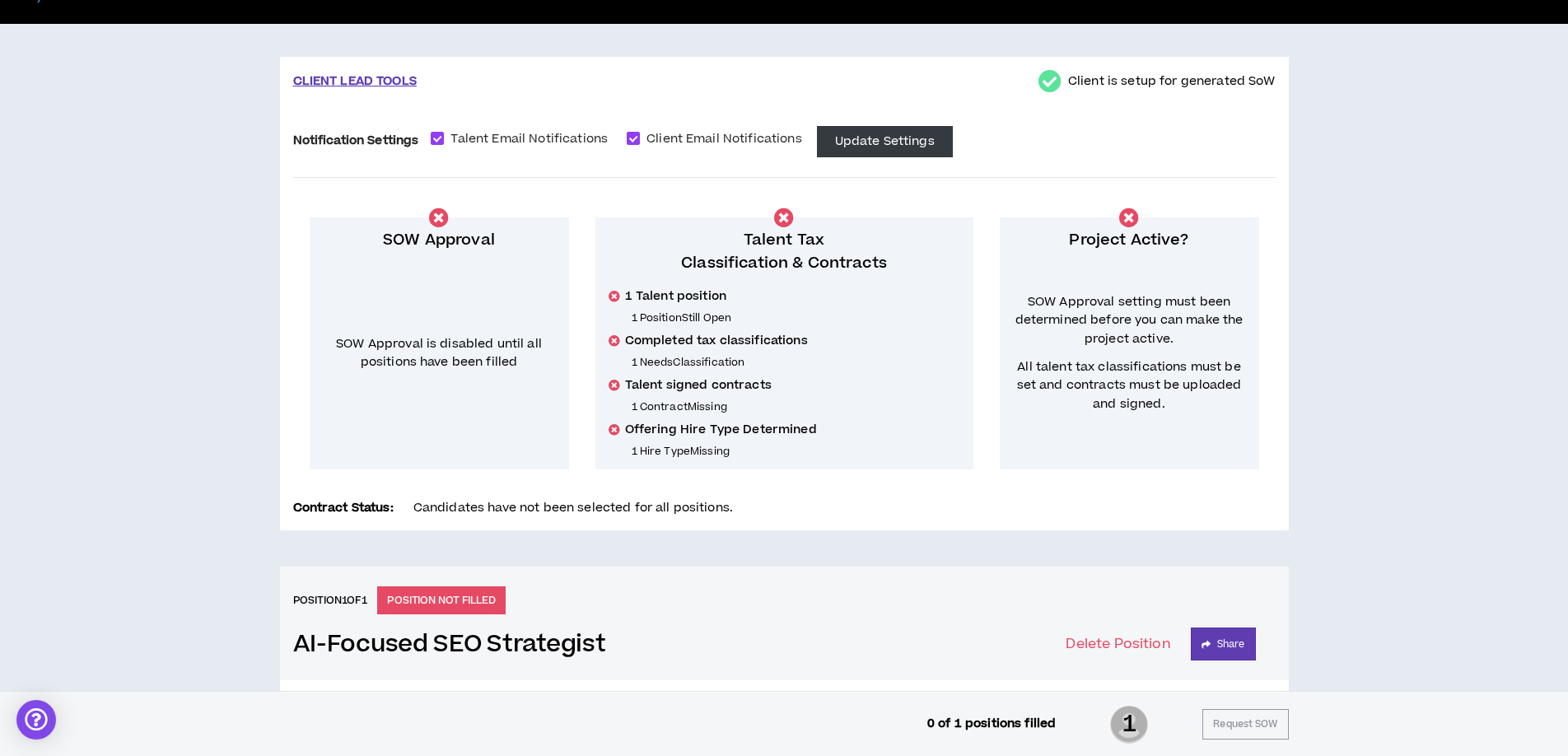
scroll to position [0, 0]
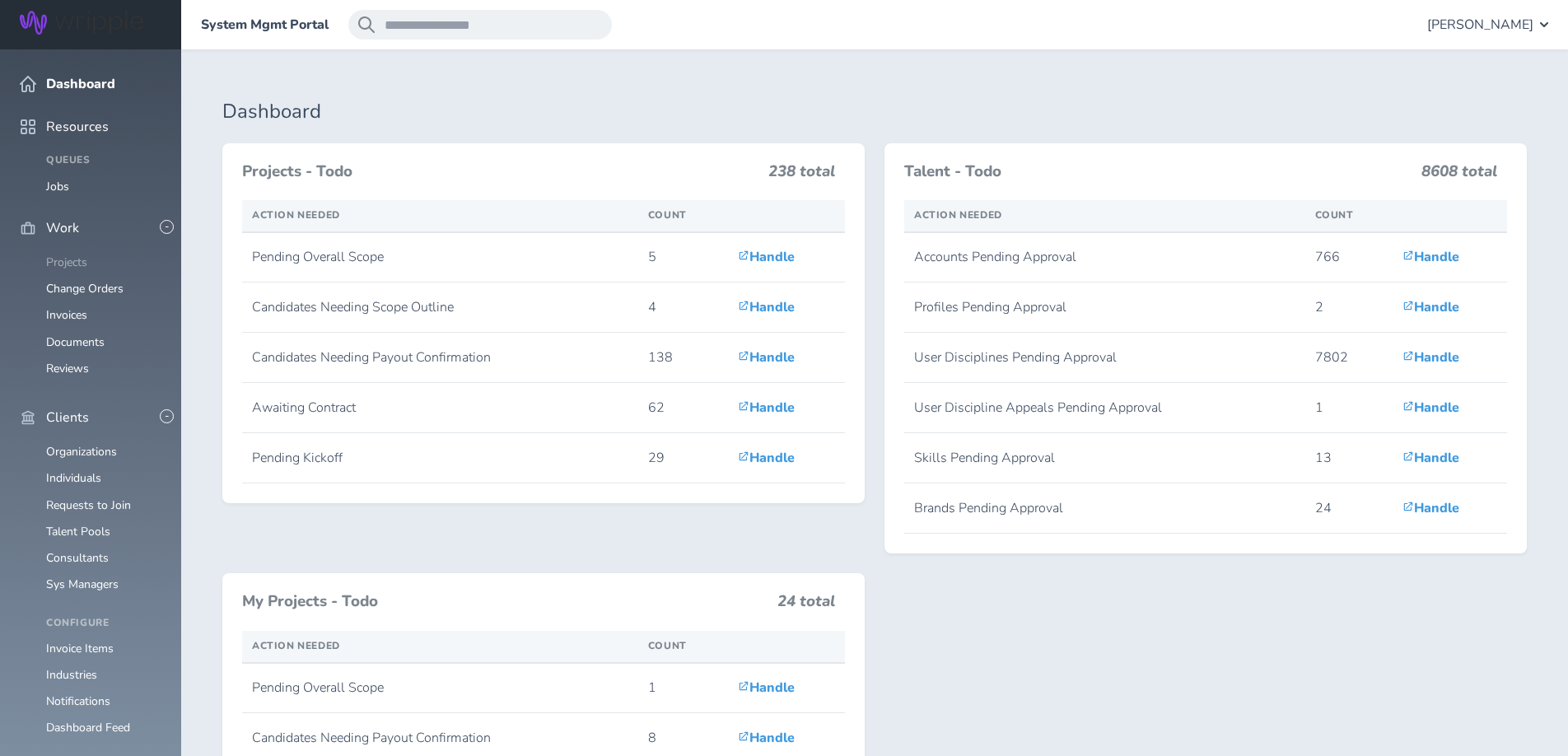
click at [72, 255] on link "Projects" at bounding box center [66, 262] width 41 height 15
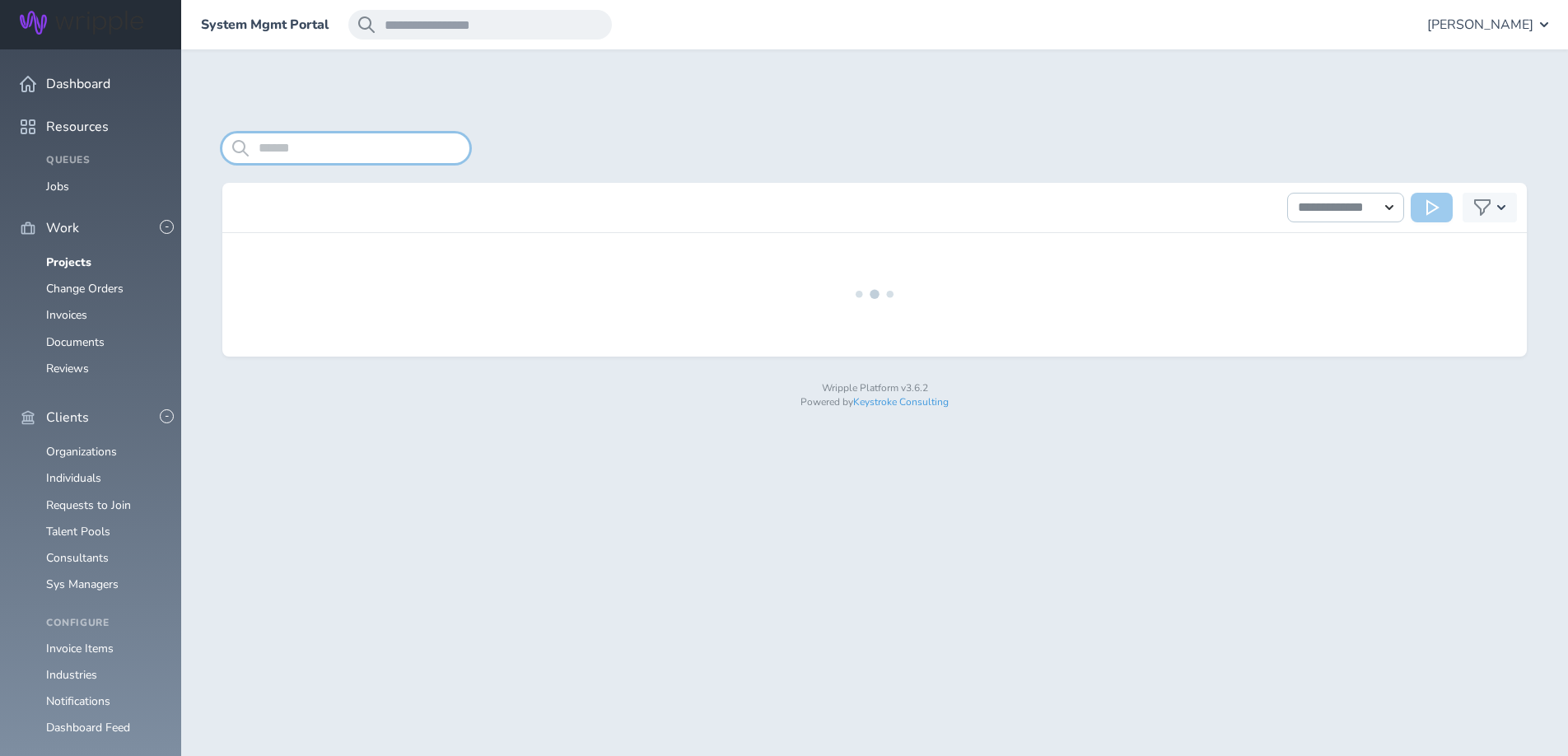
click at [295, 150] on input "search" at bounding box center [346, 148] width 247 height 30
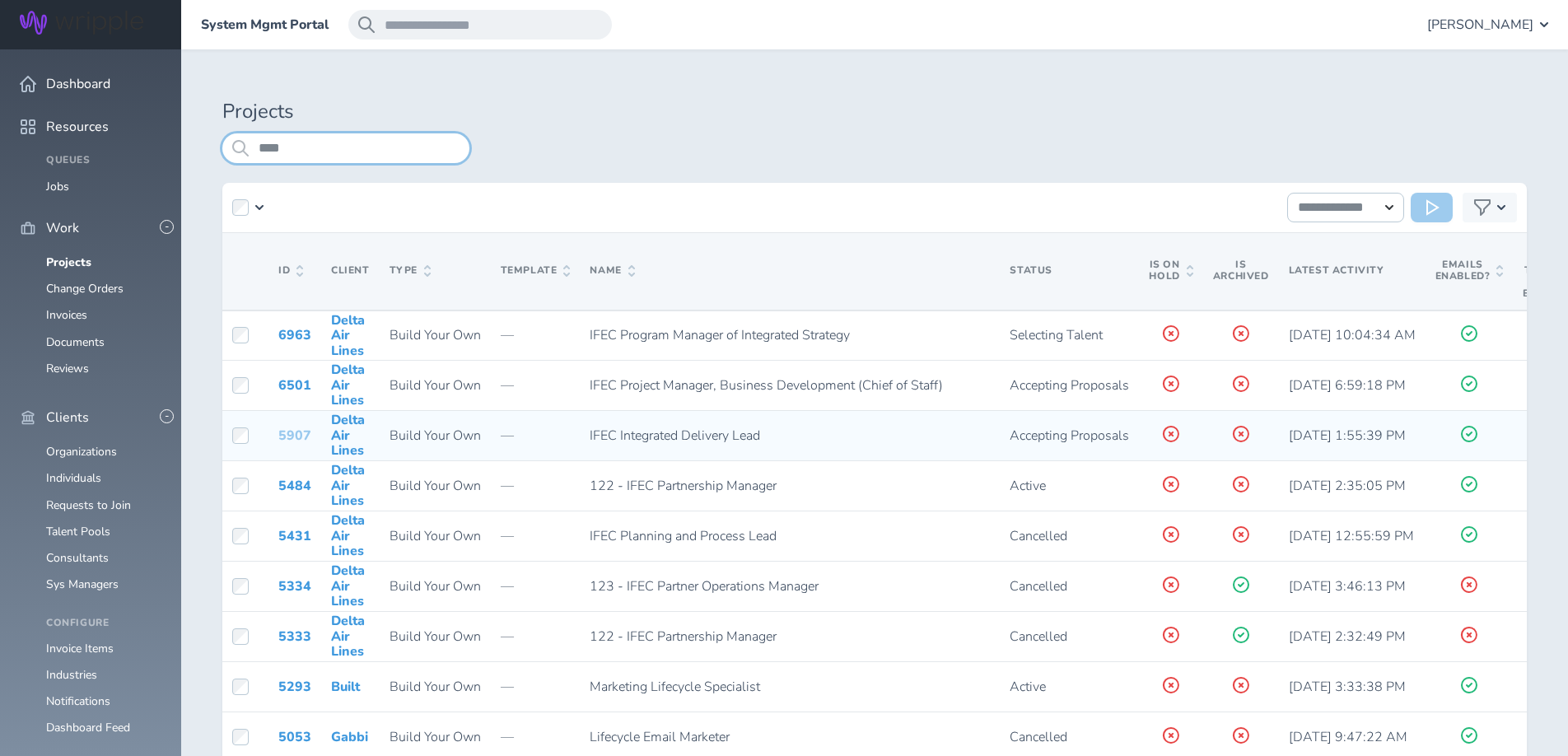
type input "****"
click at [291, 431] on link "5907" at bounding box center [295, 435] width 33 height 18
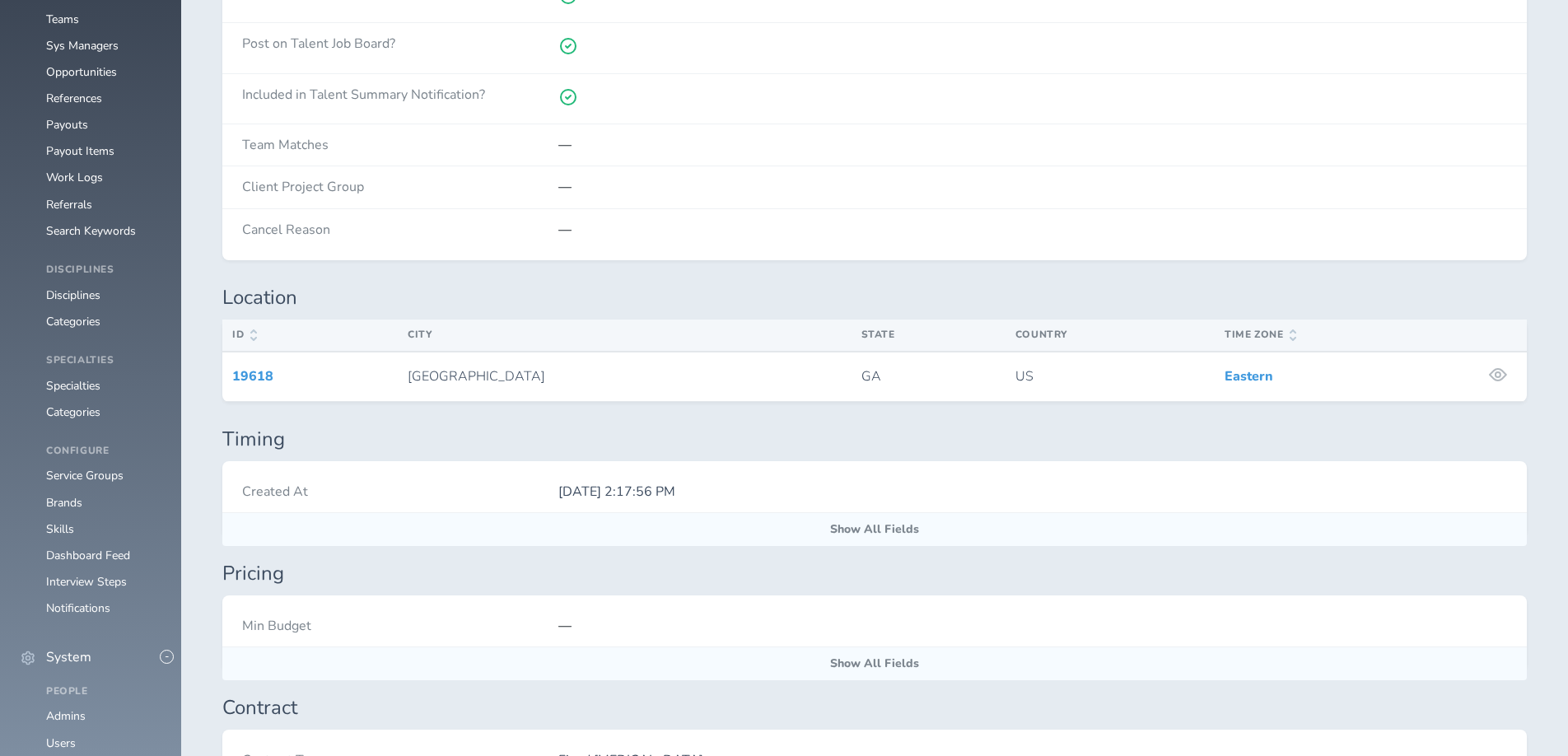
scroll to position [848, 0]
